Goal: Check status

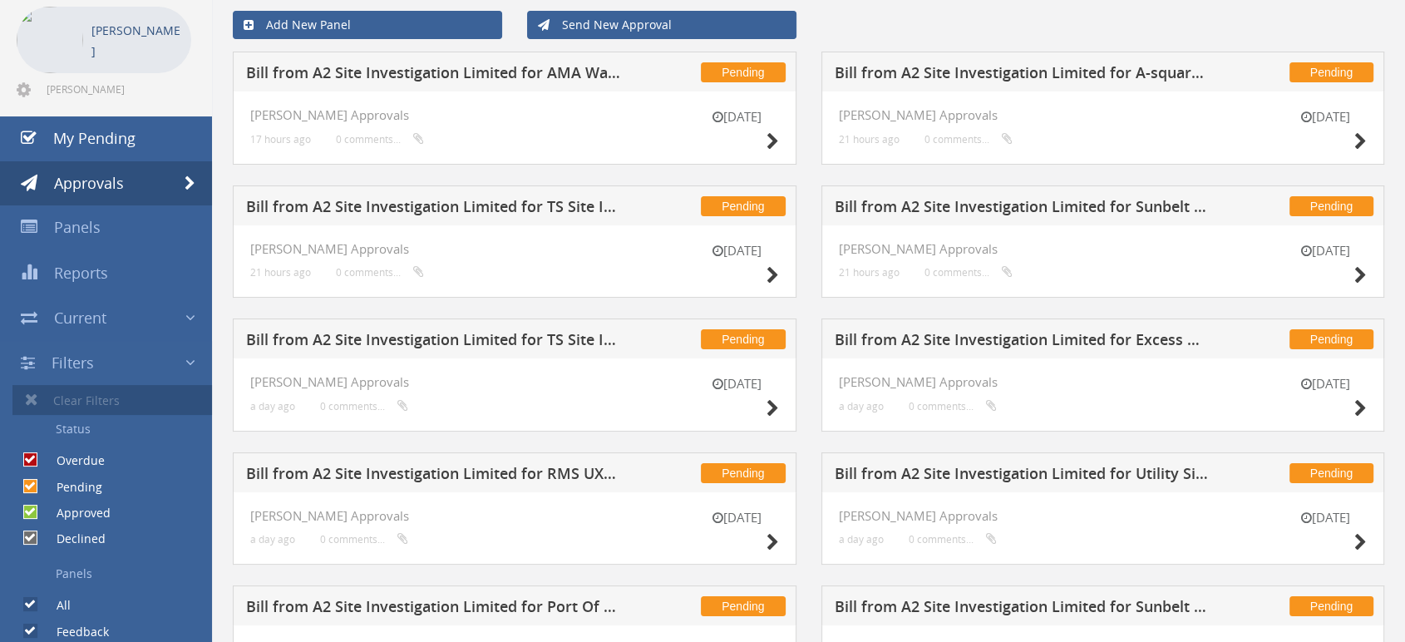
scroll to position [185, 0]
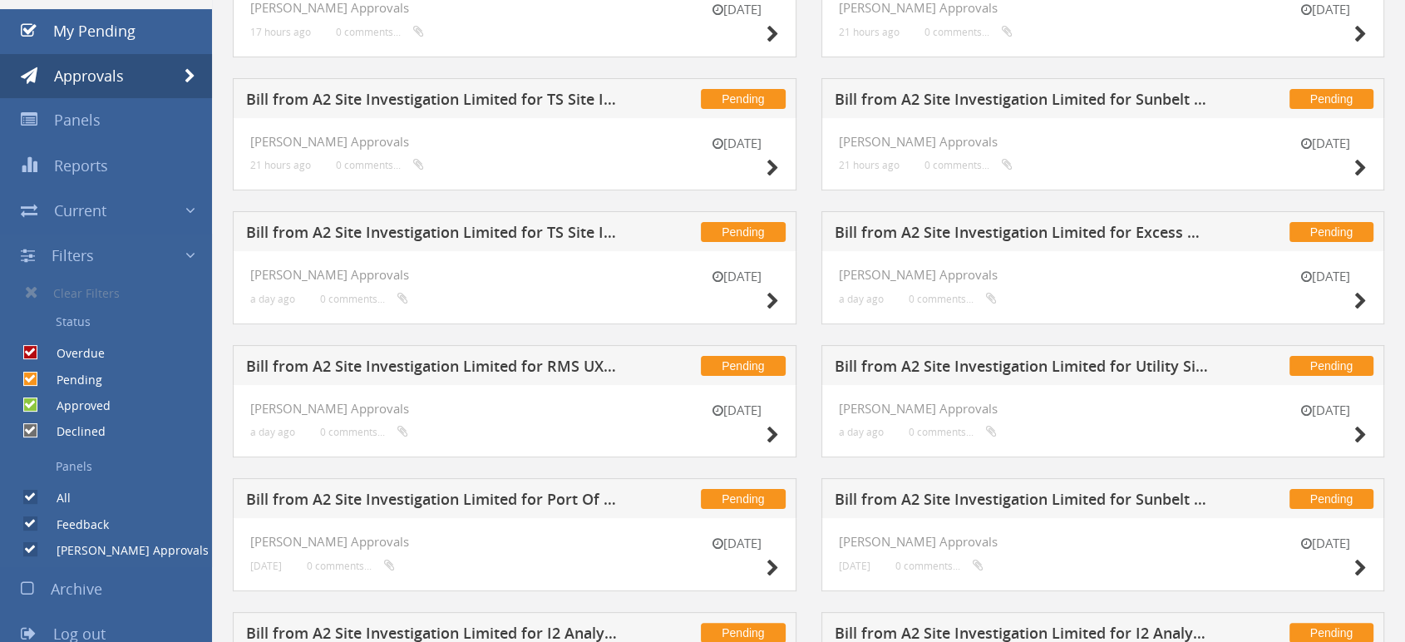
click at [32, 376] on input "Pending" at bounding box center [28, 378] width 11 height 11
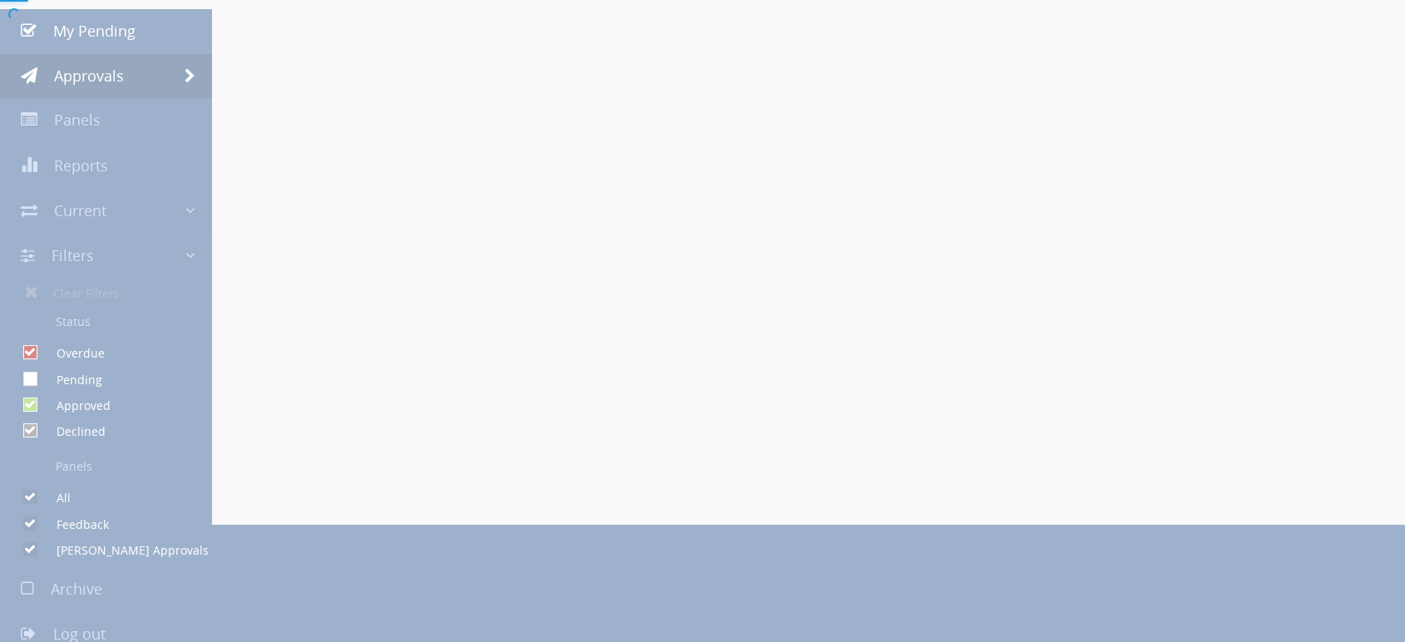
click at [29, 417] on div at bounding box center [702, 321] width 1405 height 642
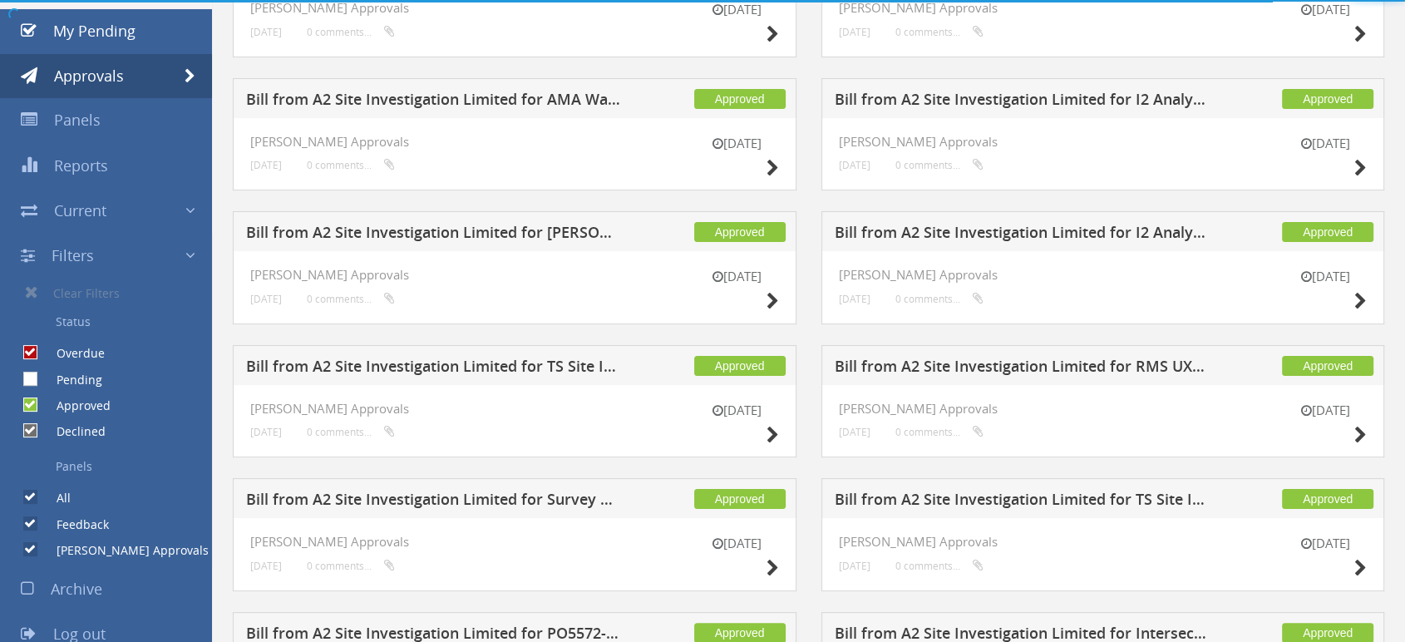
click at [29, 411] on div "Approved" at bounding box center [55, 401] width 111 height 26
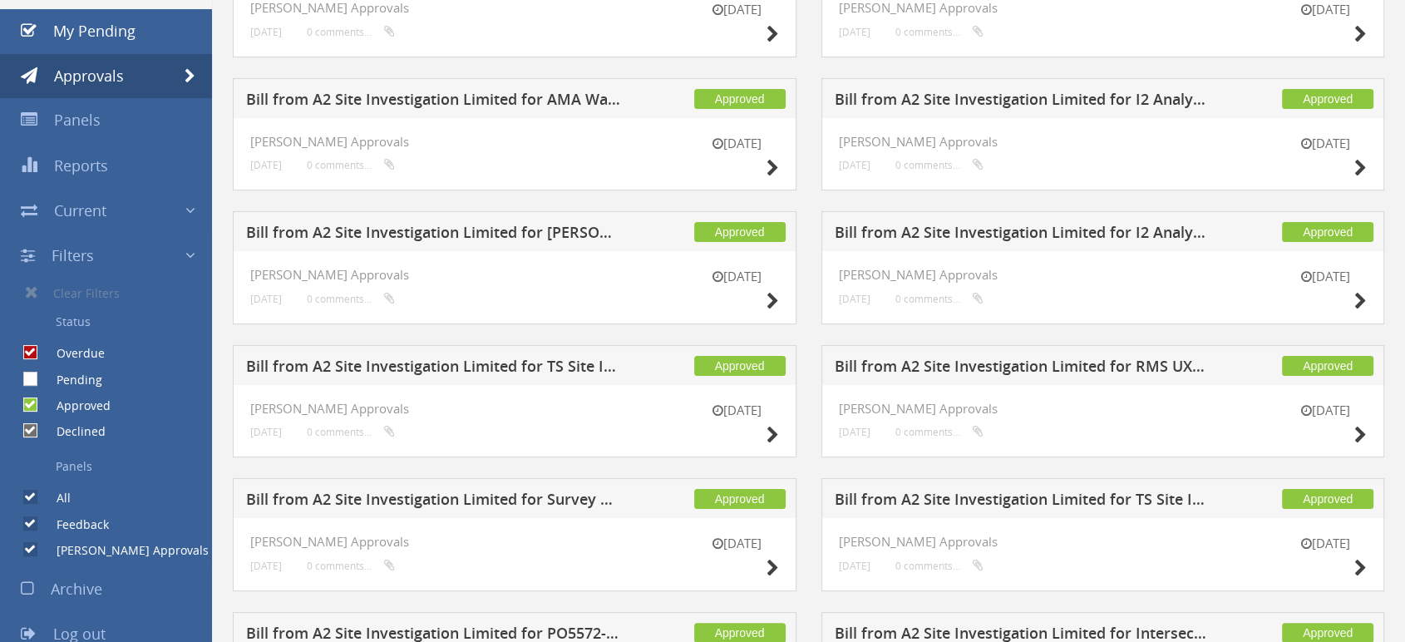
click at [28, 380] on input "Pending" at bounding box center [28, 378] width 11 height 11
checkbox input "true"
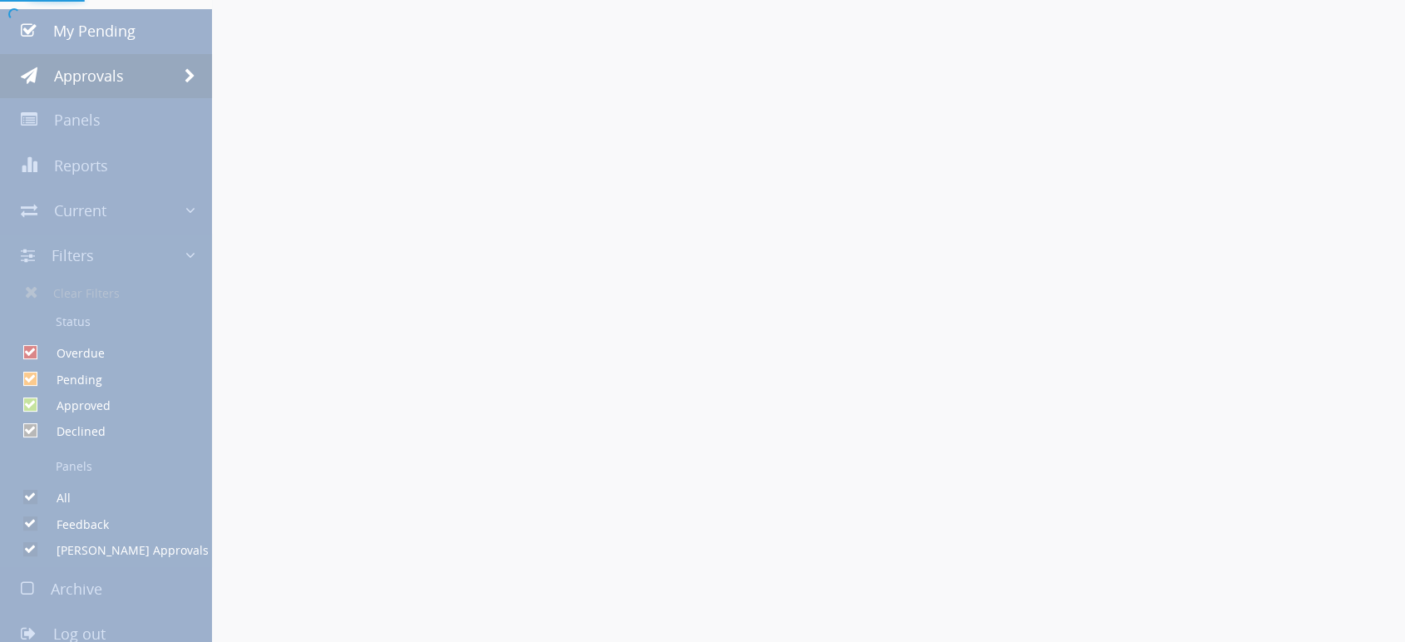
scroll to position [0, 0]
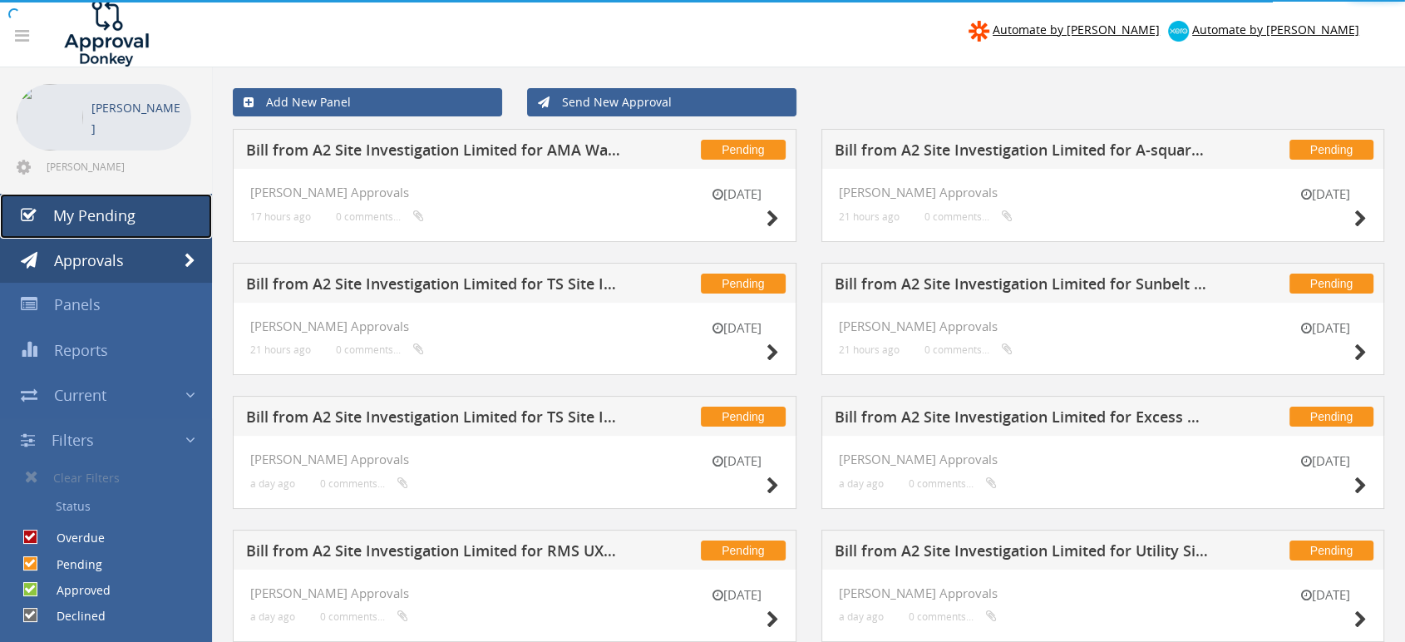
click at [106, 225] on span "My Pending" at bounding box center [94, 215] width 82 height 20
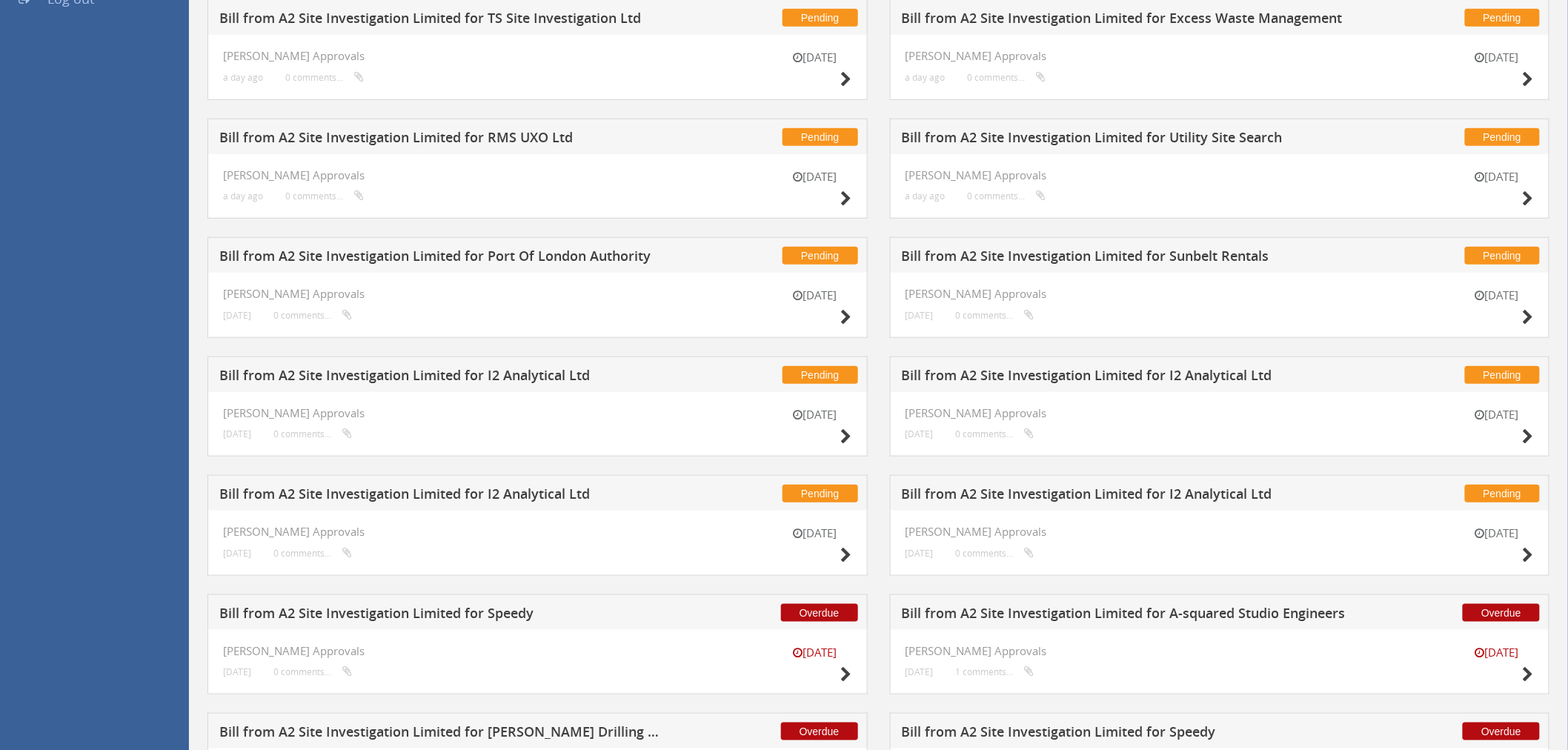
scroll to position [349, 0]
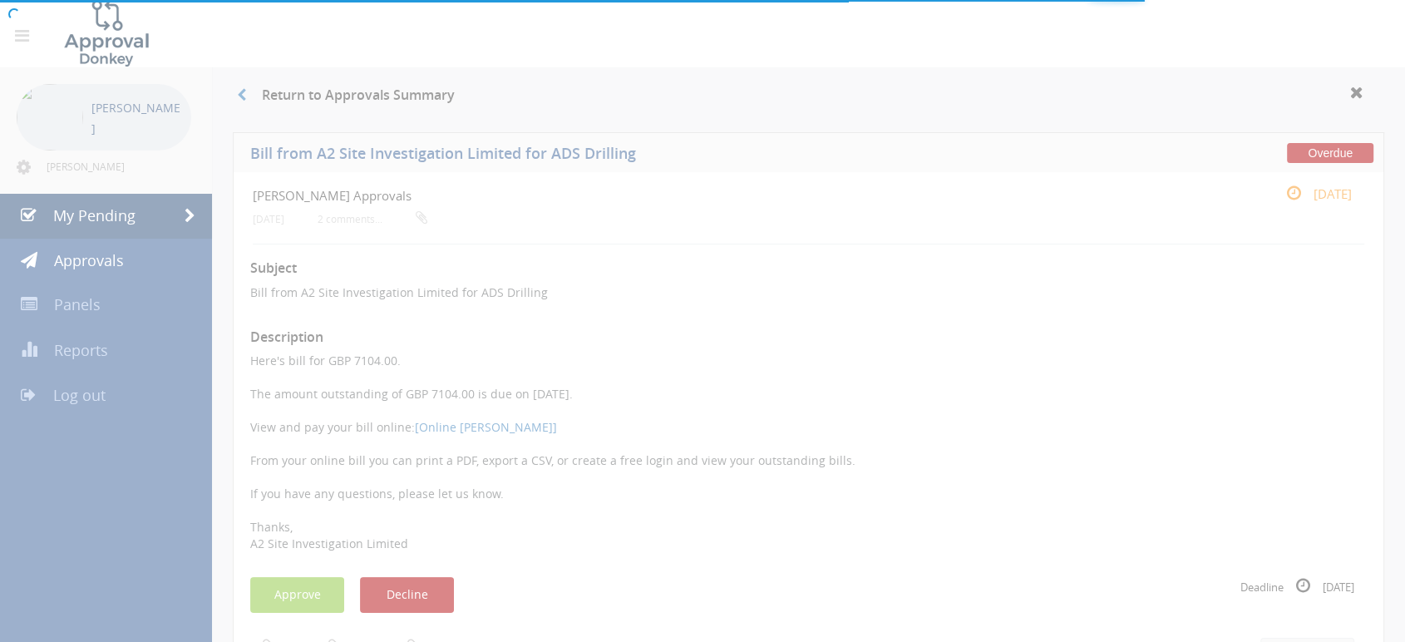
scroll to position [277, 0]
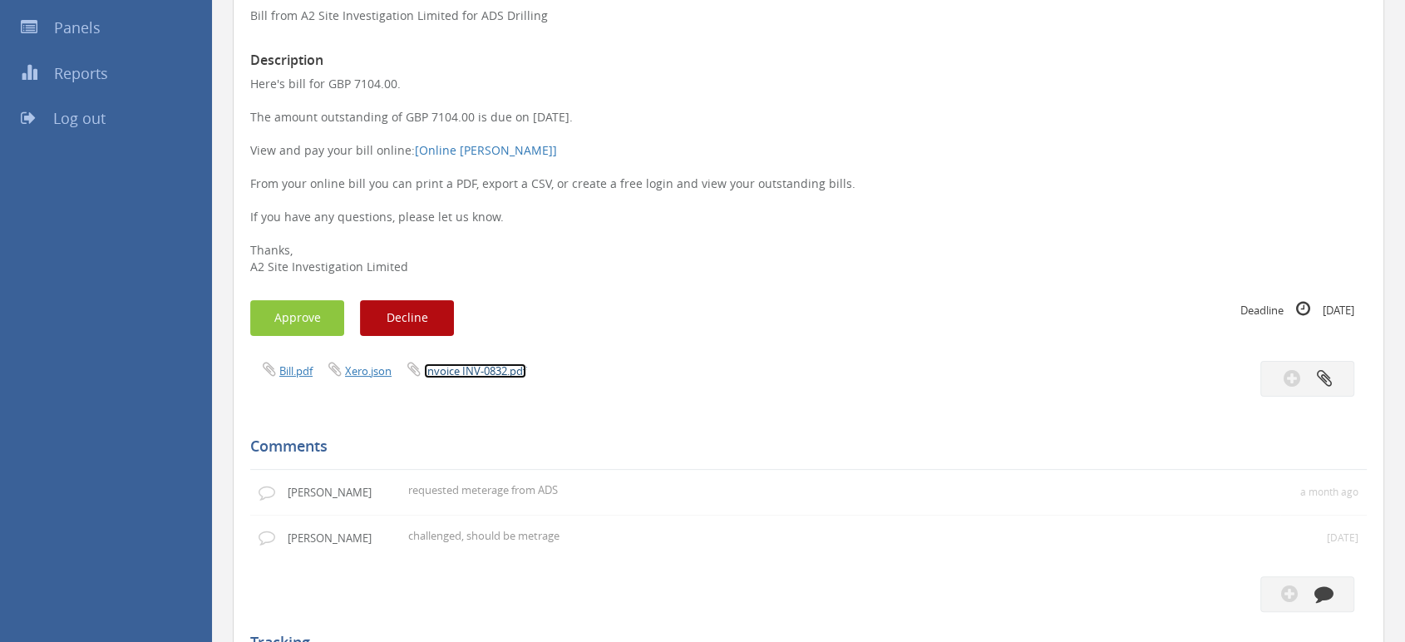
click at [486, 368] on link "Invoice INV-0832.pdf" at bounding box center [475, 370] width 102 height 15
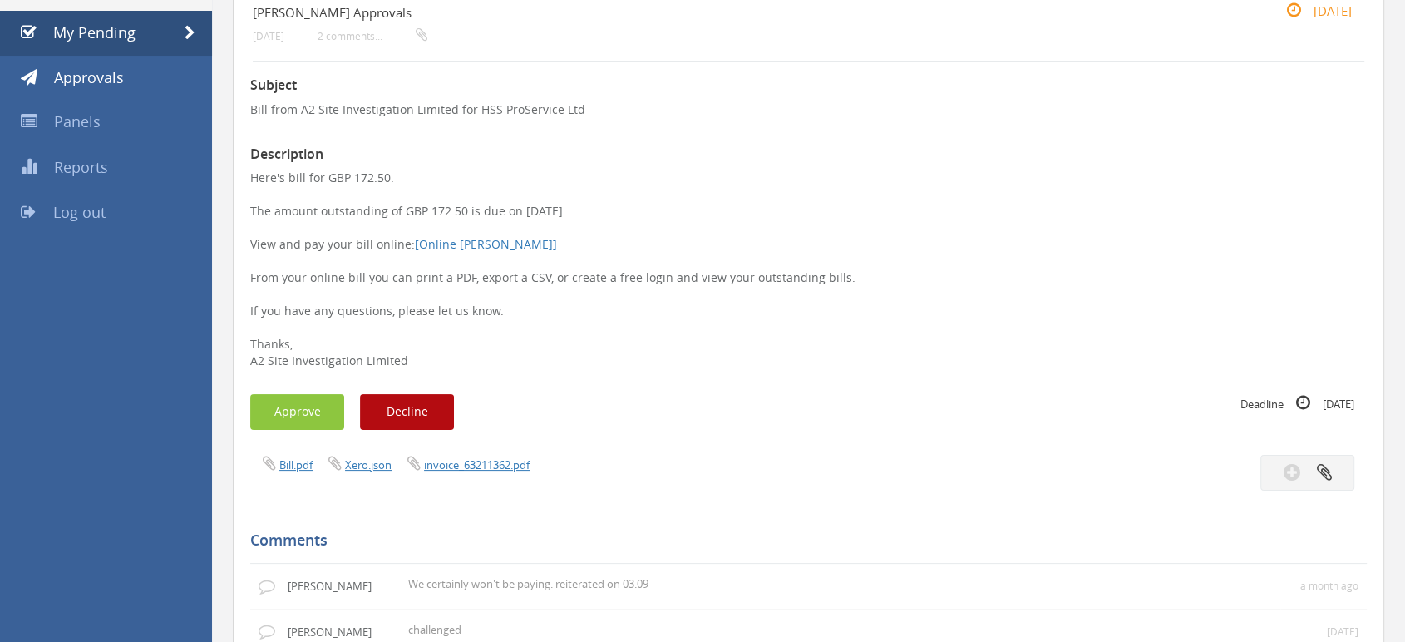
scroll to position [185, 0]
click at [476, 464] on link "invoice_63211362.pdf" at bounding box center [477, 463] width 106 height 15
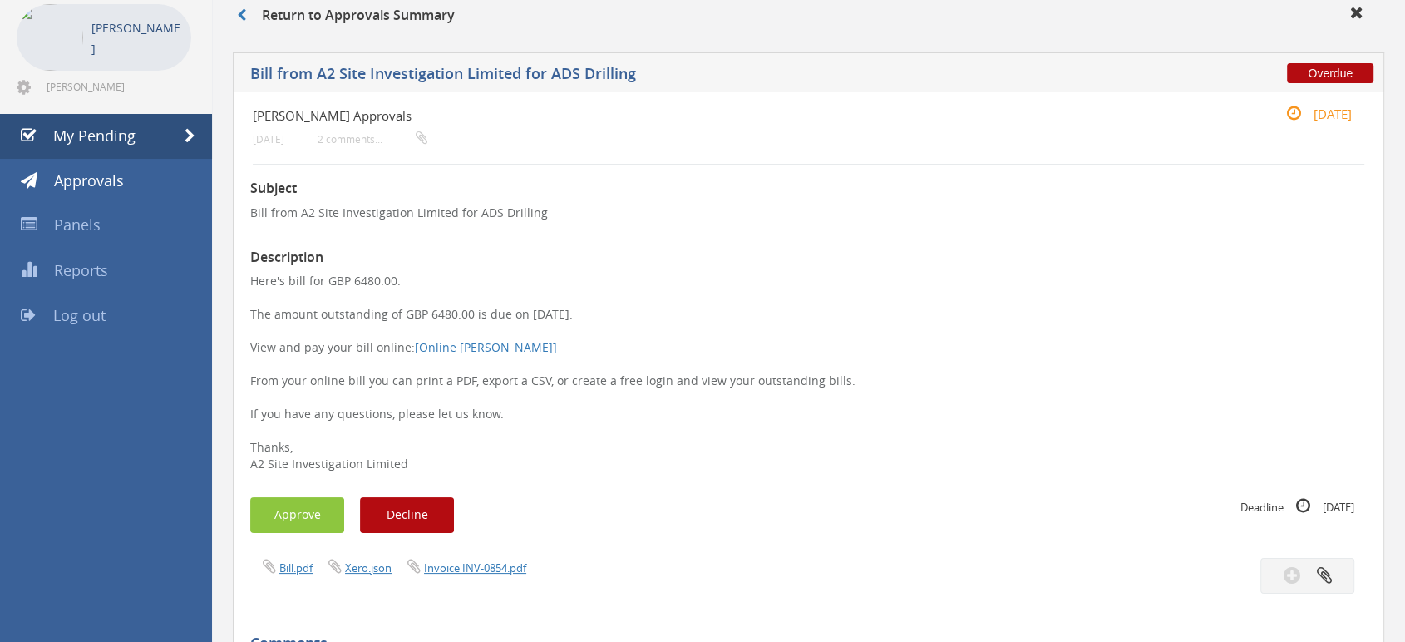
scroll to position [185, 0]
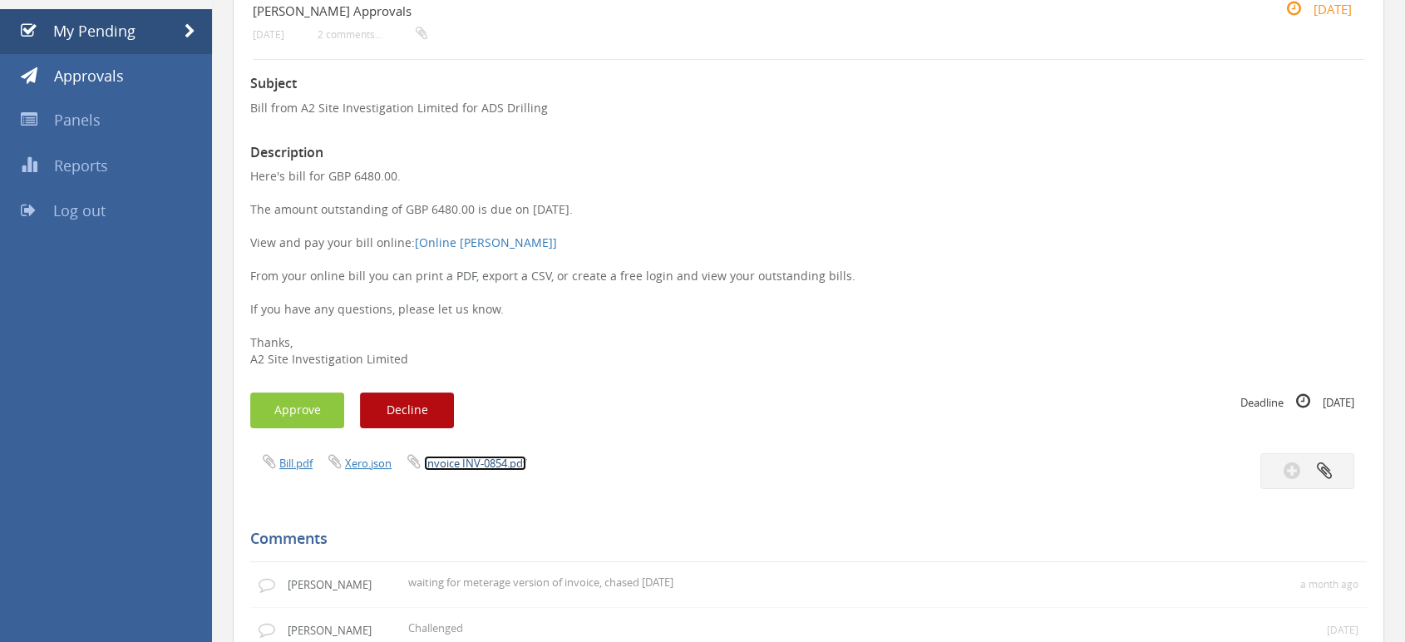
click at [515, 460] on link "Invoice INV-0854.pdf" at bounding box center [475, 463] width 102 height 15
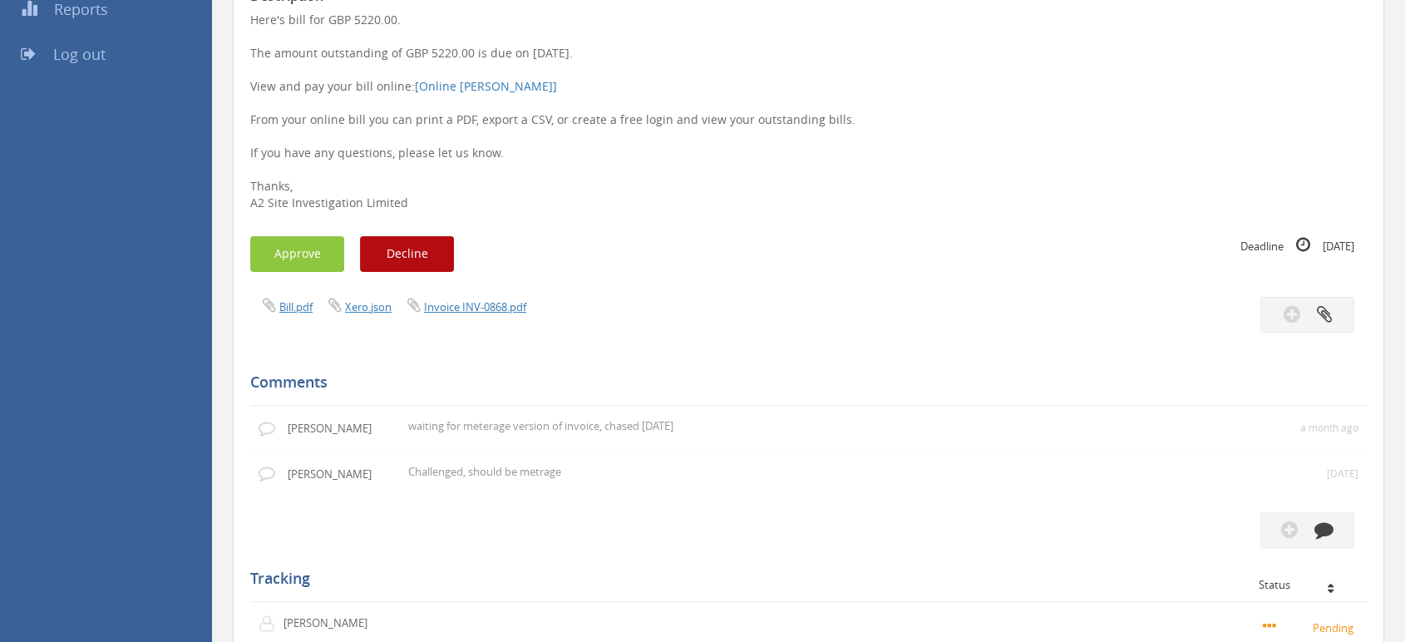
scroll to position [369, 0]
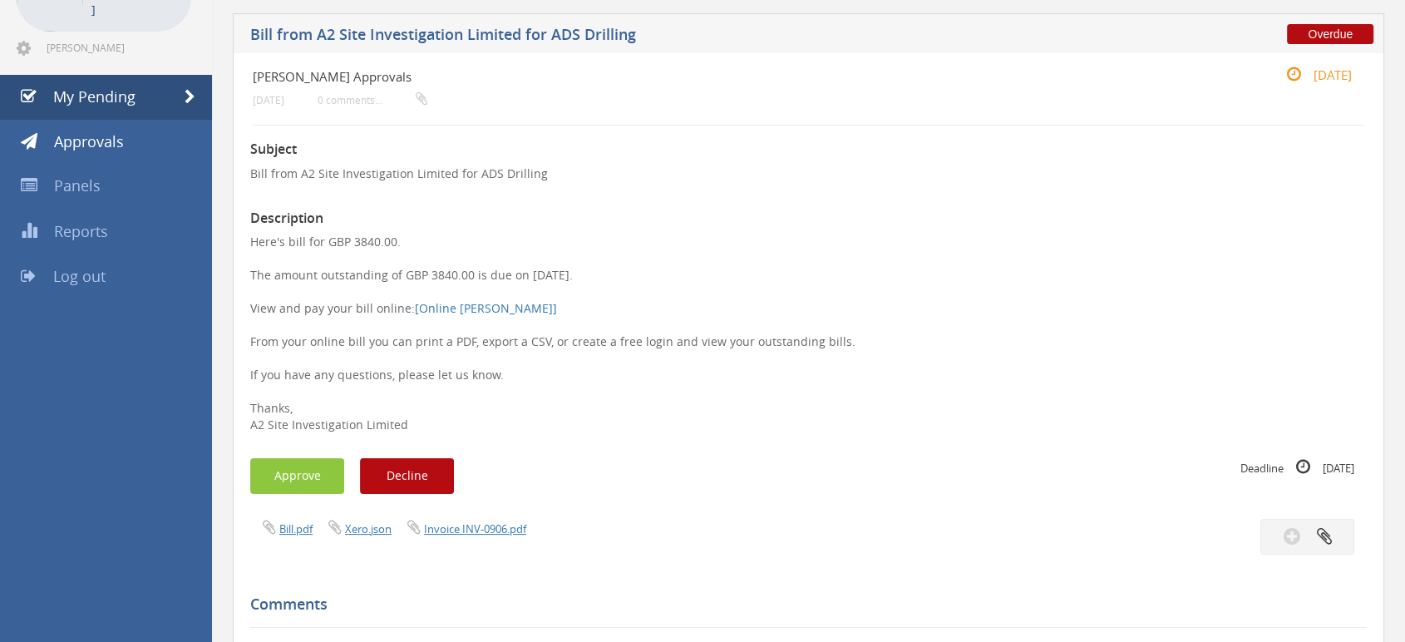
scroll to position [277, 0]
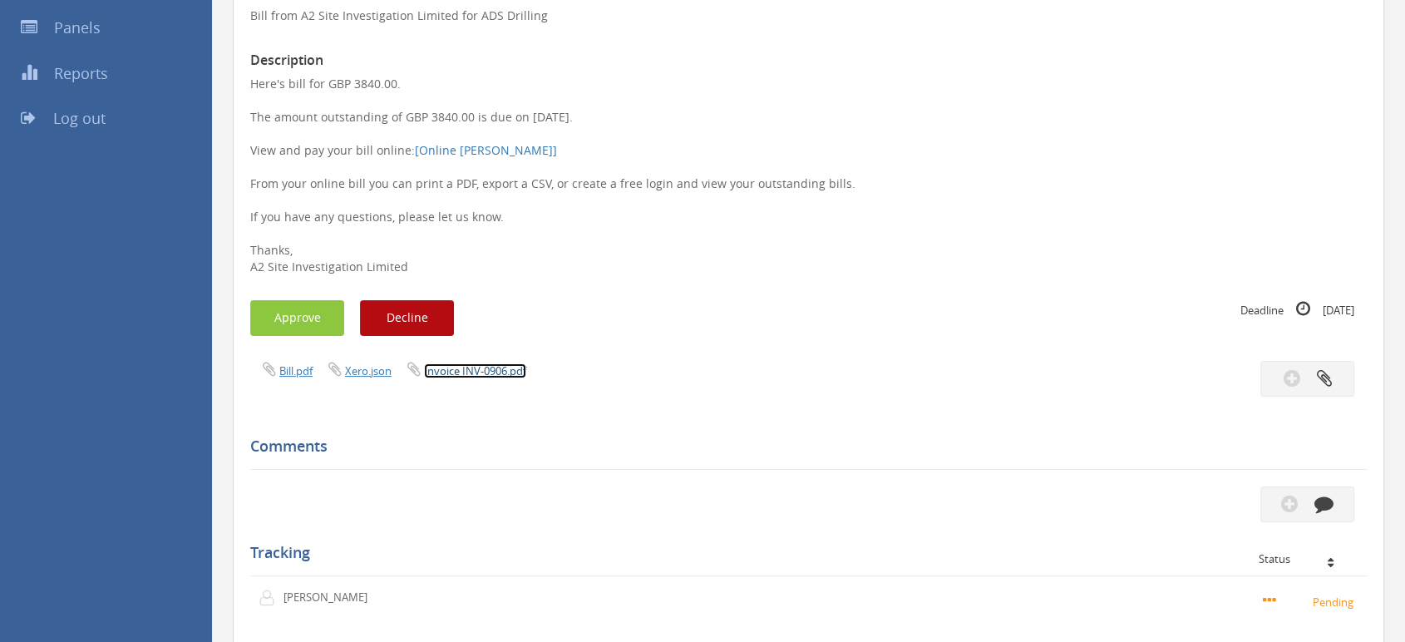
click at [474, 373] on link "Invoice INV-0906.pdf" at bounding box center [475, 370] width 102 height 15
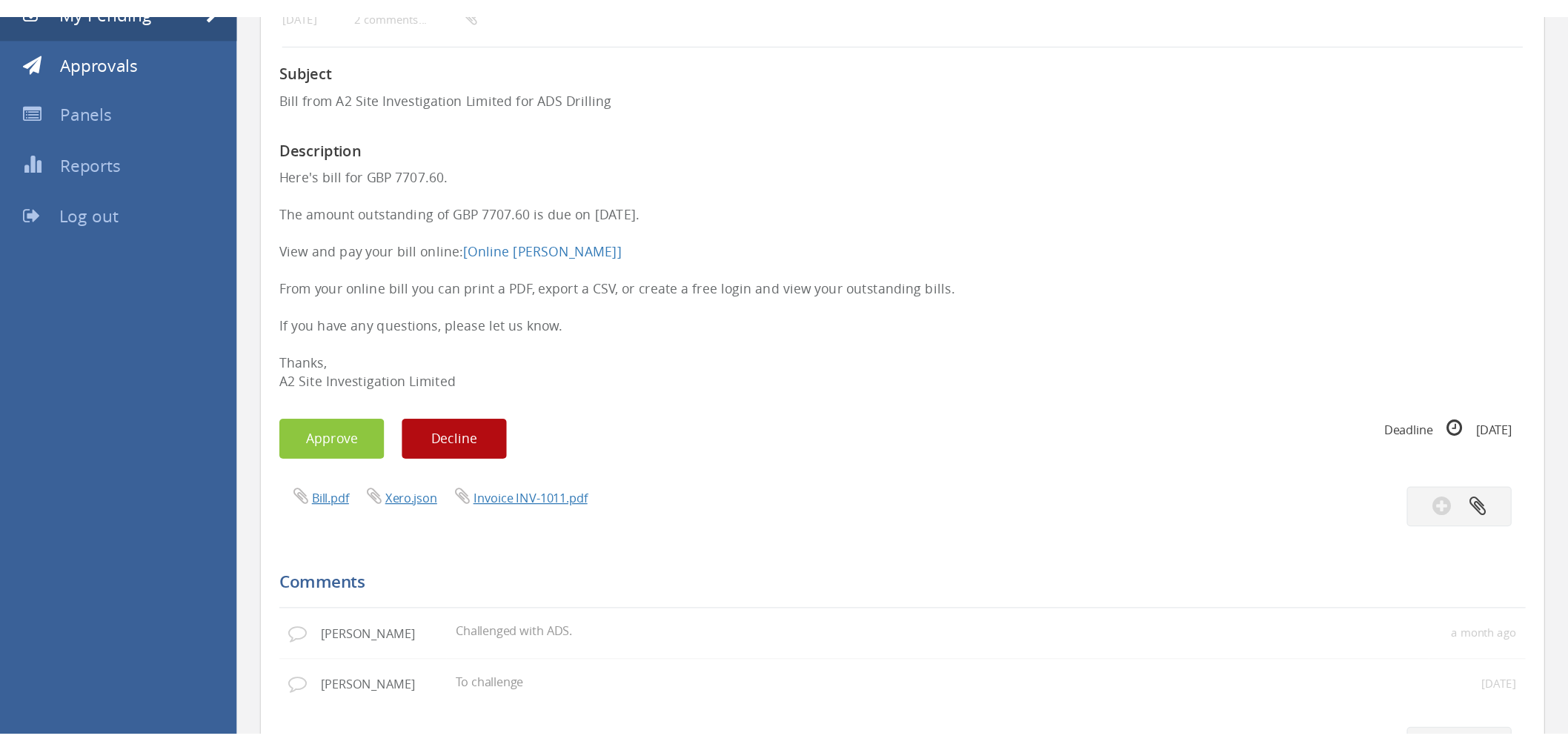
scroll to position [247, 0]
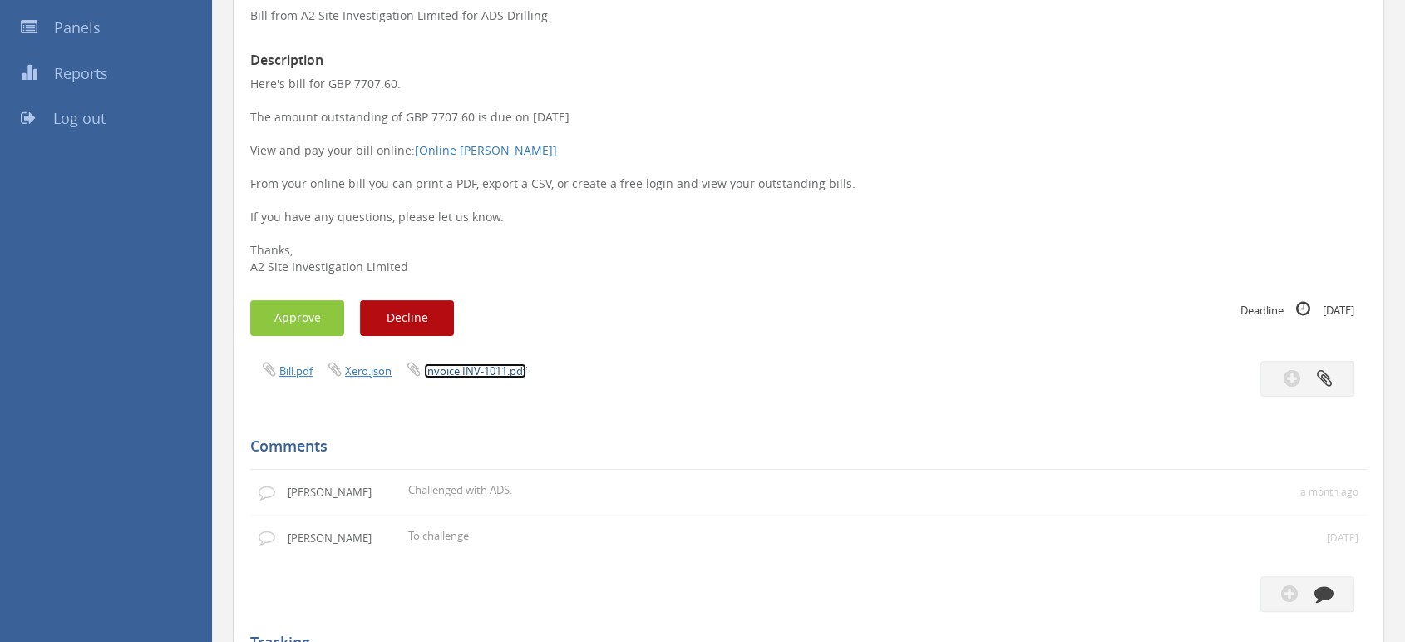
click at [481, 367] on link "Invoice INV-1011.pdf" at bounding box center [475, 370] width 102 height 15
